Goal: Task Accomplishment & Management: Use online tool/utility

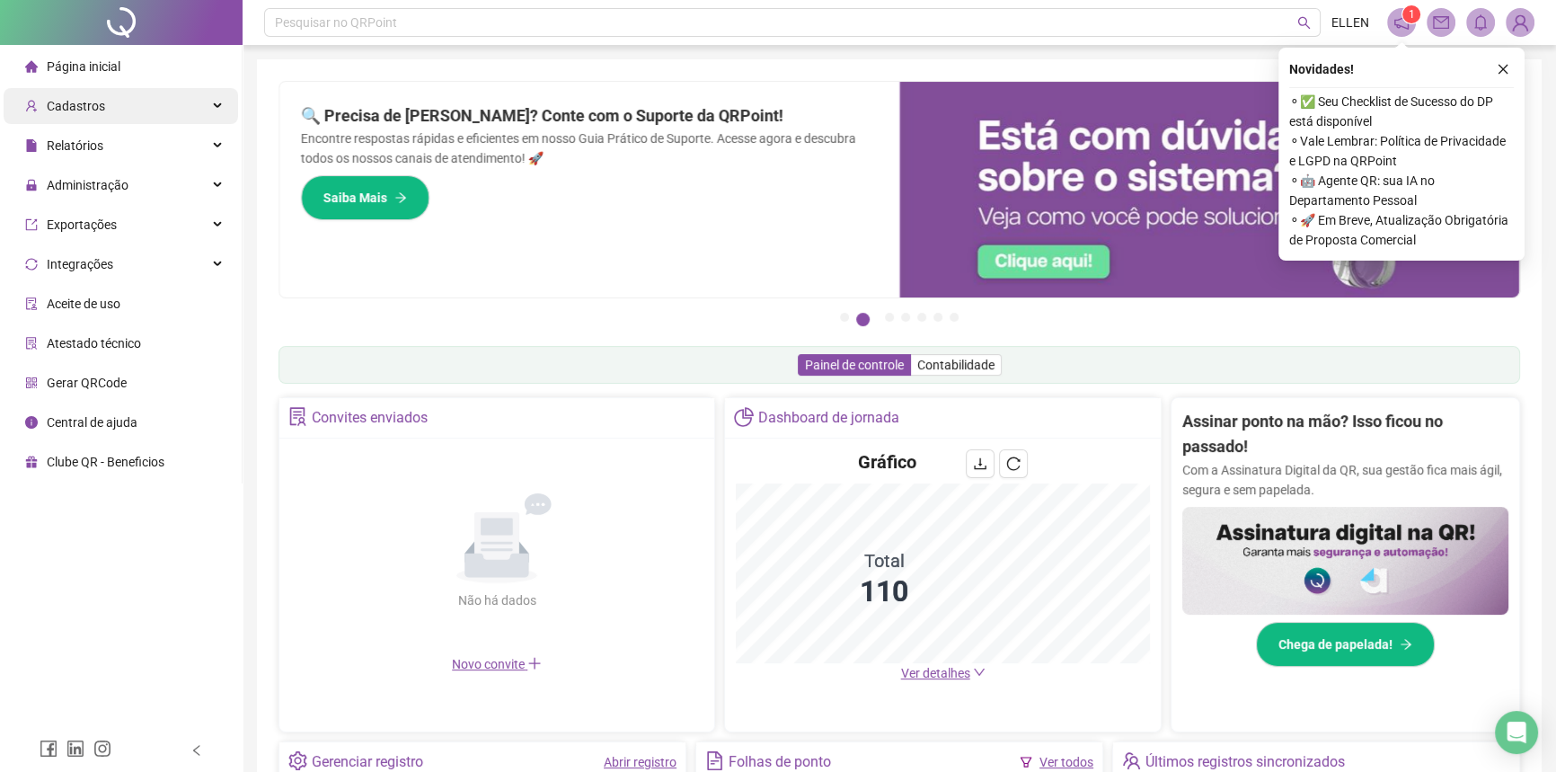
click at [181, 99] on div "Cadastros" at bounding box center [121, 106] width 234 height 36
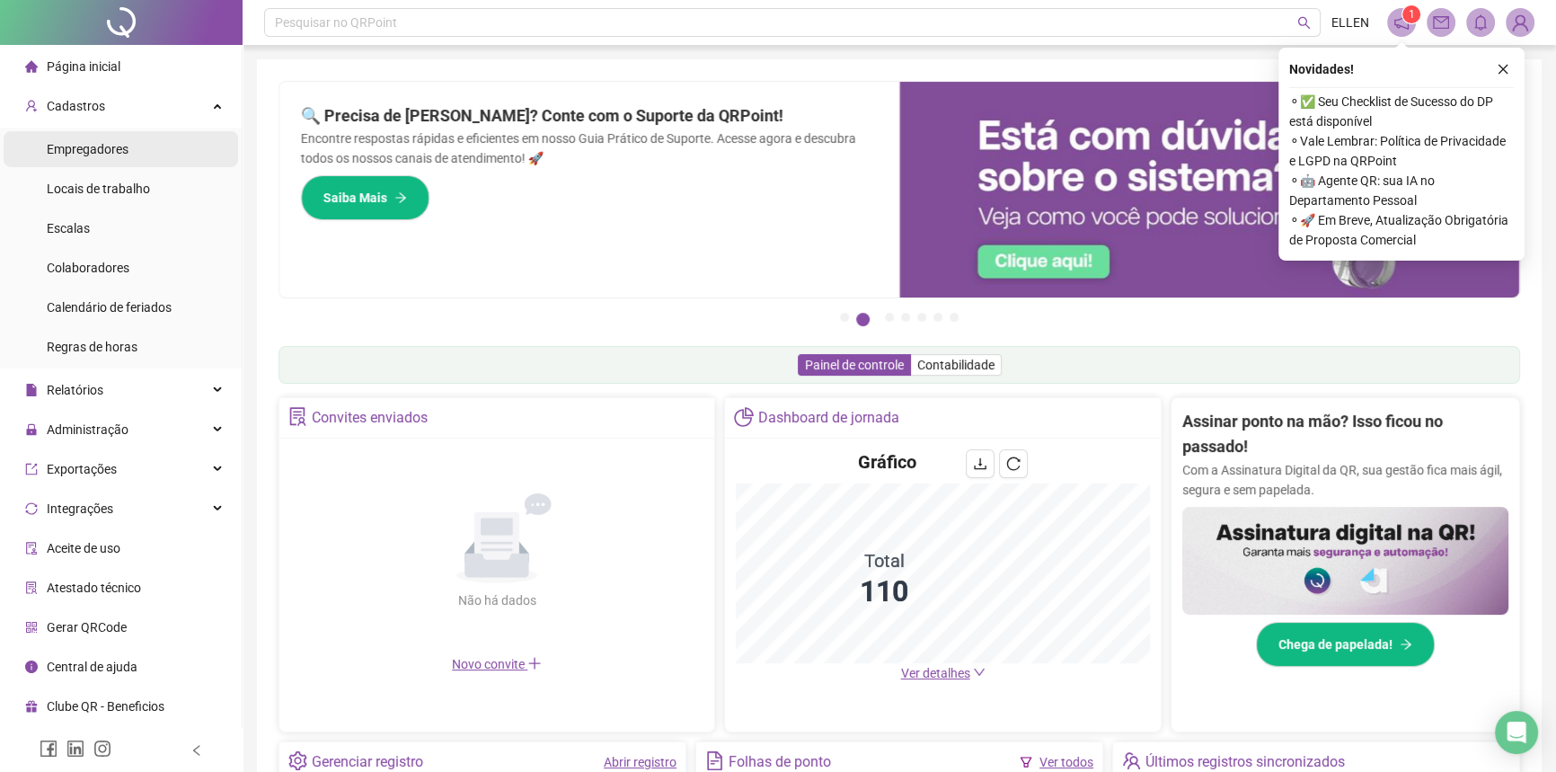
click at [172, 149] on li "Empregadores" at bounding box center [121, 149] width 234 height 36
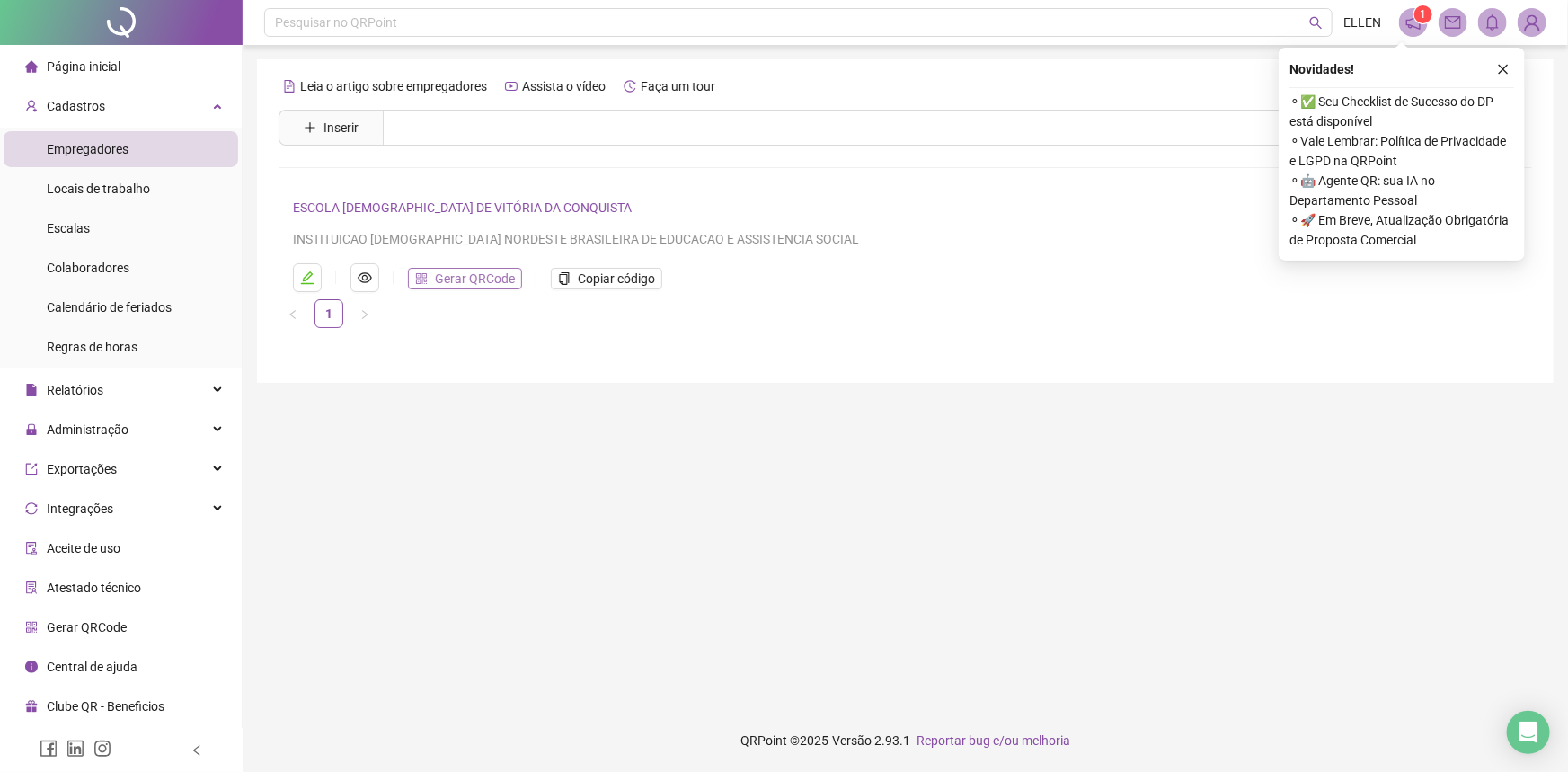
click at [437, 277] on span "Gerar QRCode" at bounding box center [475, 279] width 80 height 20
click at [118, 279] on div "Colaboradores" at bounding box center [88, 268] width 83 height 36
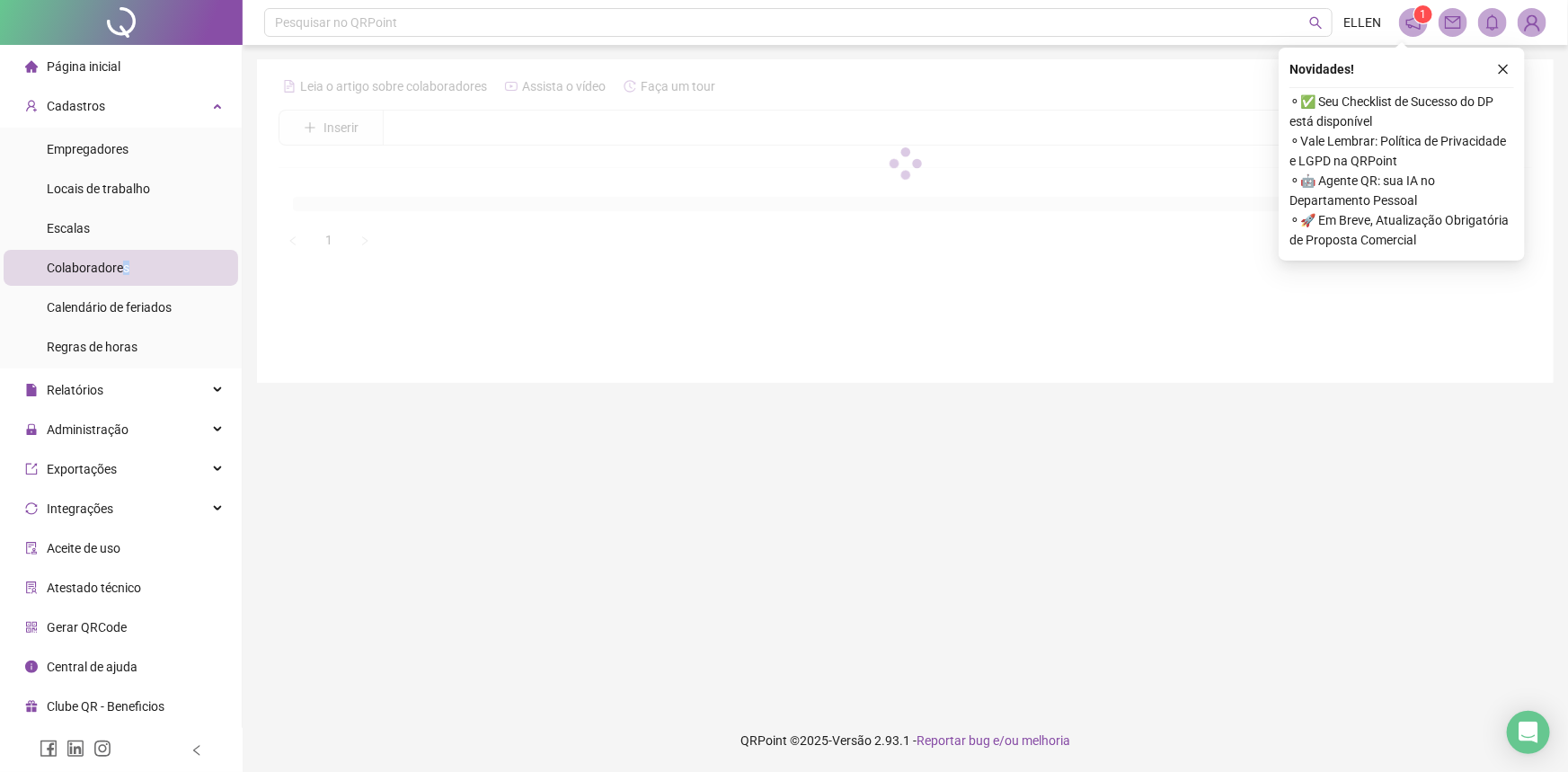
click at [121, 275] on div "Colaboradores" at bounding box center [88, 268] width 83 height 36
click at [447, 140] on div at bounding box center [905, 163] width 1253 height 182
drag, startPoint x: 450, startPoint y: 138, endPoint x: 467, endPoint y: 135, distance: 17.4
click at [456, 138] on div at bounding box center [905, 163] width 1253 height 182
click at [467, 134] on div at bounding box center [905, 163] width 1253 height 182
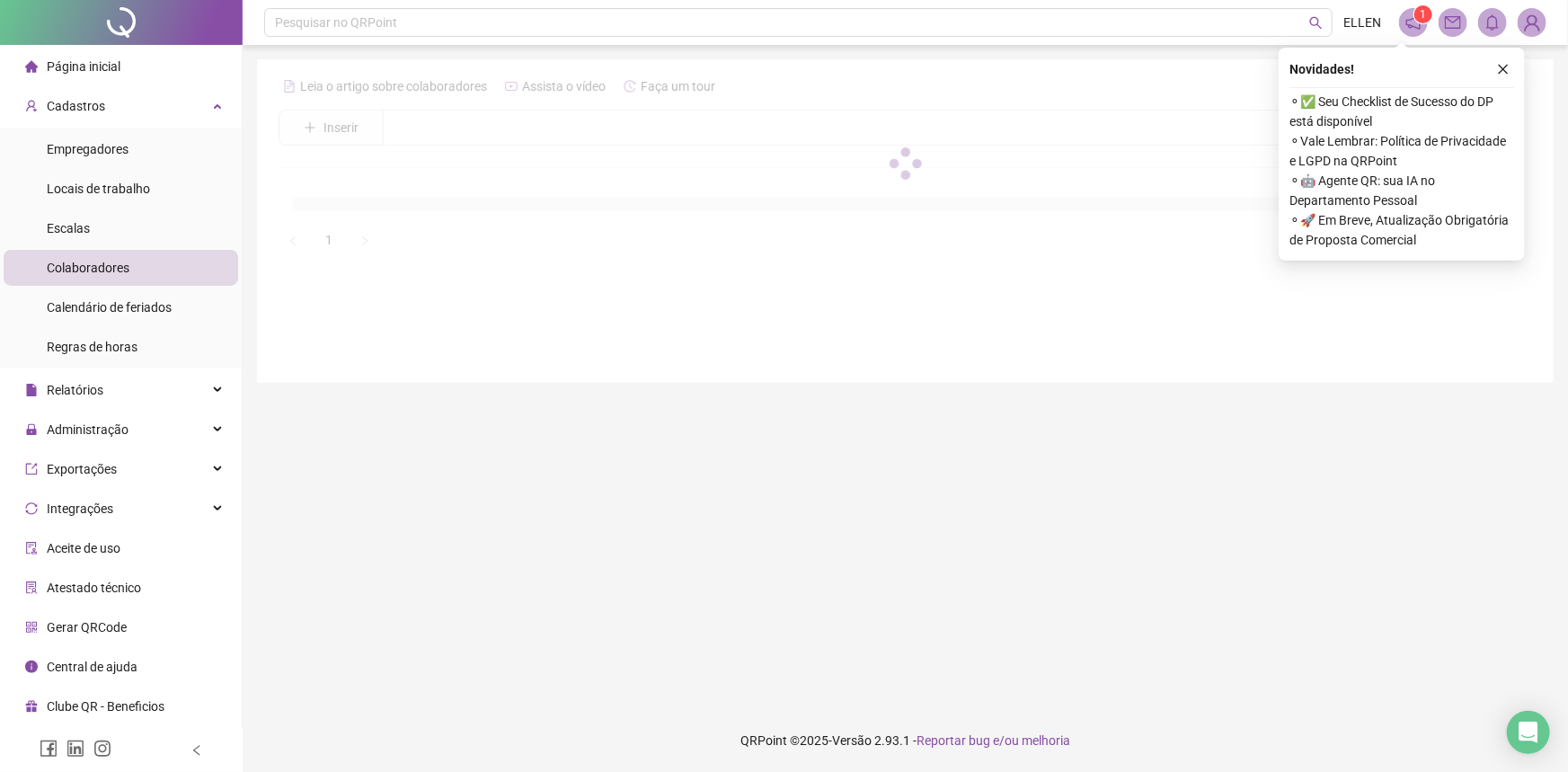
click at [472, 132] on div at bounding box center [905, 163] width 1253 height 182
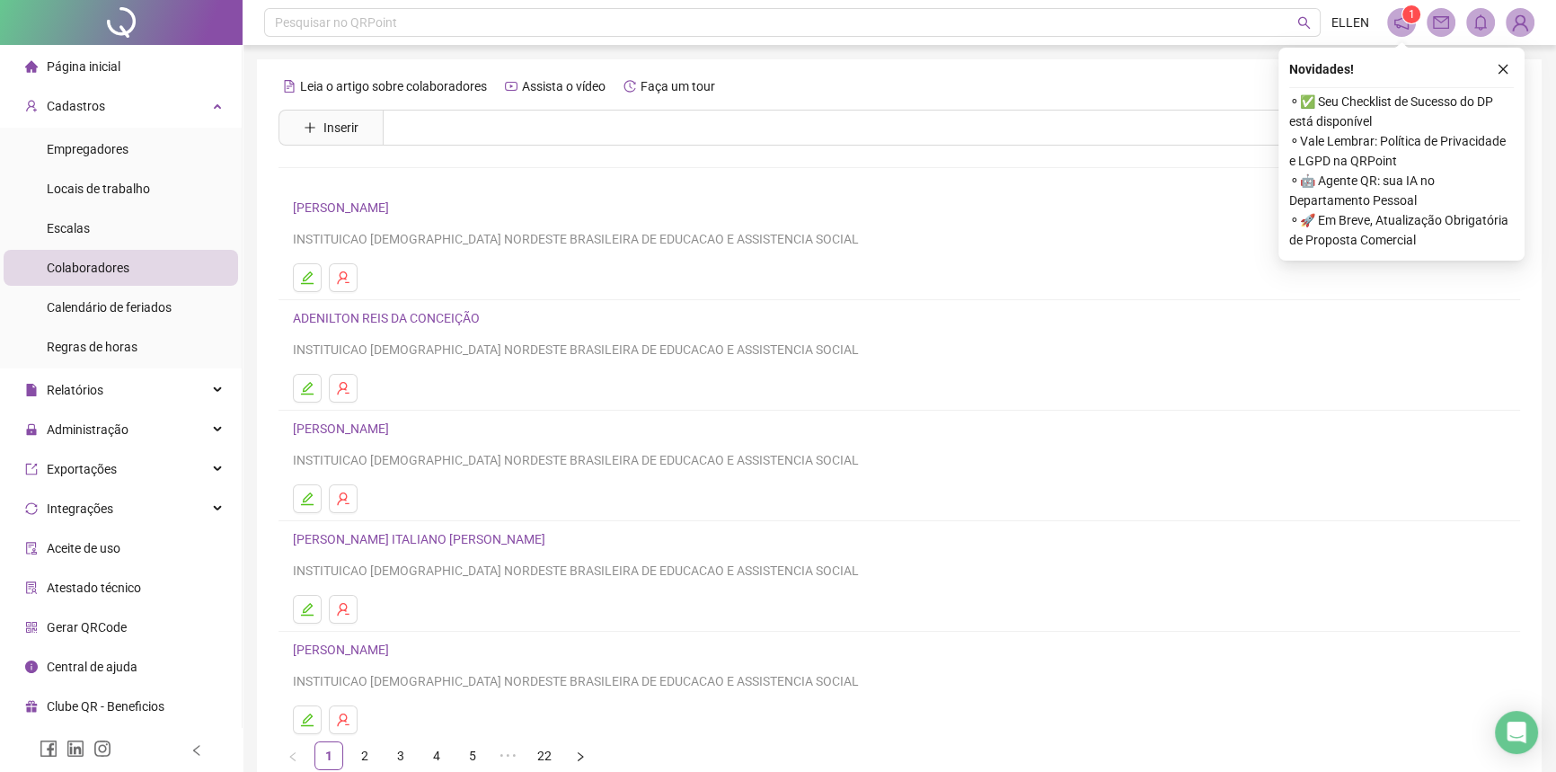
click at [1505, 59] on button "button" at bounding box center [1503, 69] width 22 height 22
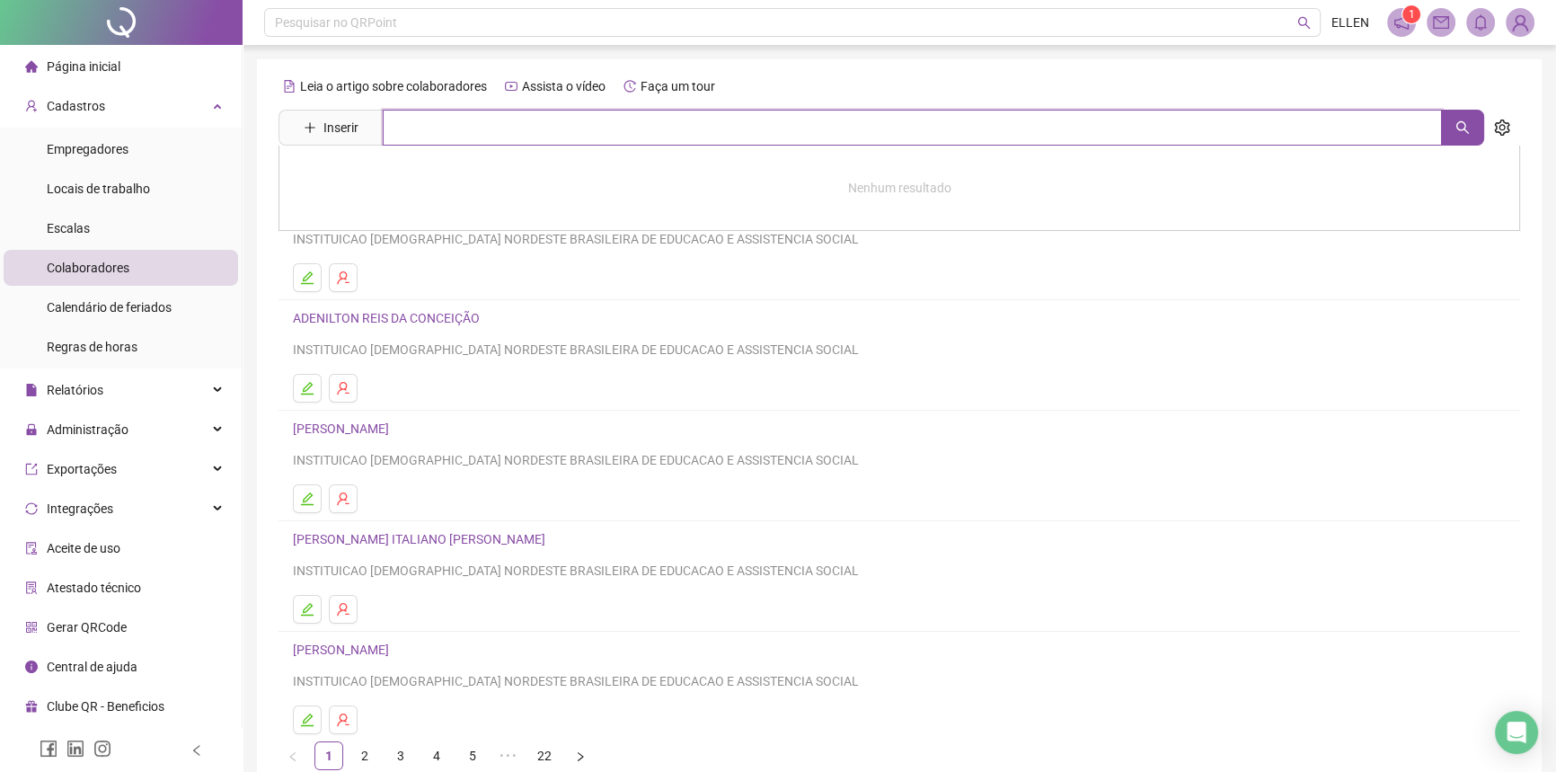
click at [677, 138] on input "text" at bounding box center [912, 128] width 1059 height 36
